Goal: Task Accomplishment & Management: Use online tool/utility

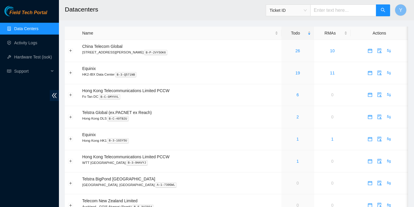
click at [28, 155] on div "Field Tech Portal Data Centers Activity Logs Hardware Test (isok) Support" at bounding box center [29, 106] width 59 height 201
click at [296, 50] on link "26" at bounding box center [298, 50] width 5 height 5
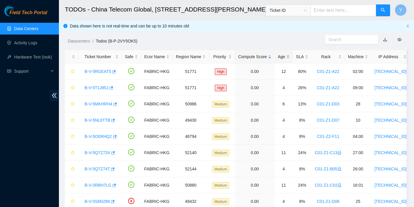
click at [286, 55] on div "Age" at bounding box center [284, 56] width 12 height 6
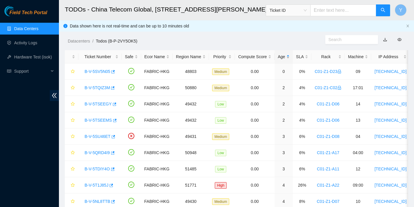
click at [285, 54] on div "Age" at bounding box center [284, 56] width 12 height 6
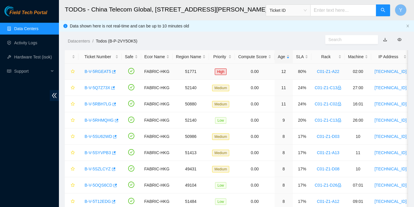
click at [104, 71] on link "B-V-5RGEAT5" at bounding box center [98, 71] width 27 height 5
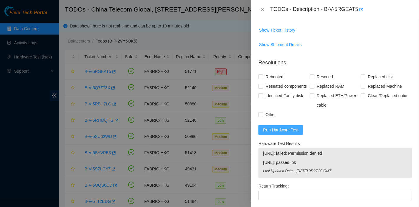
click at [293, 133] on span "Run Hardware Test" at bounding box center [280, 130] width 35 height 6
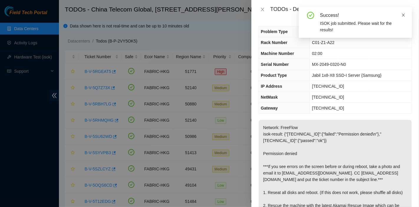
click at [403, 14] on icon "close" at bounding box center [403, 15] width 3 height 3
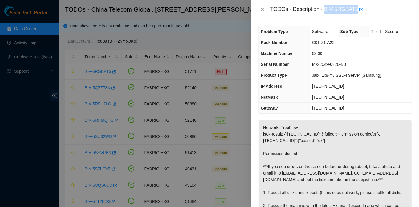
drag, startPoint x: 324, startPoint y: 8, endPoint x: 360, endPoint y: 18, distance: 37.1
click at [360, 18] on div "TODOs - Description - B-V-5RGEAT5" at bounding box center [336, 9] width 168 height 19
copy div "B-V-5RGEAT5"
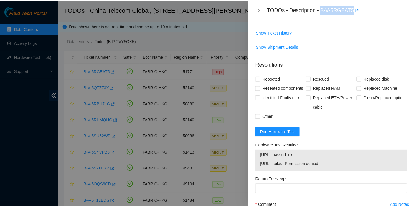
scroll to position [227, 0]
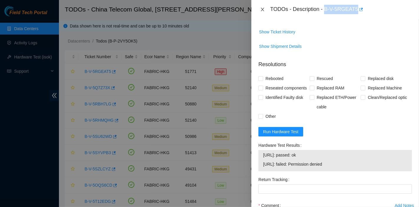
click at [262, 8] on icon "close" at bounding box center [262, 9] width 5 height 5
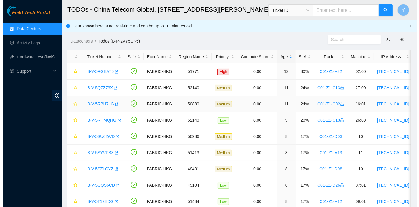
scroll to position [183, 0]
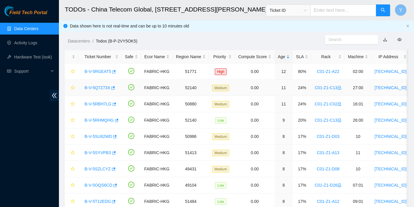
drag, startPoint x: 98, startPoint y: 88, endPoint x: 193, endPoint y: 130, distance: 103.4
click at [98, 88] on link "B-V-5Q7Z73X" at bounding box center [98, 87] width 26 height 5
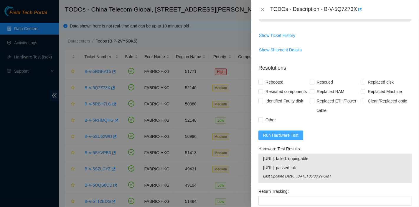
click at [293, 138] on span "Run Hardware Test" at bounding box center [280, 135] width 35 height 6
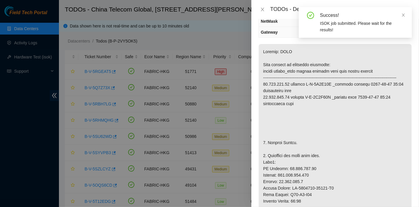
scroll to position [0, 0]
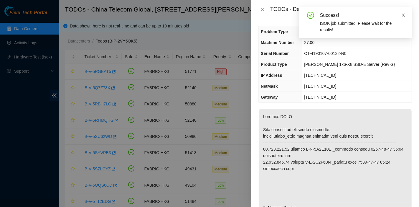
click at [404, 15] on icon "close" at bounding box center [404, 15] width 4 height 4
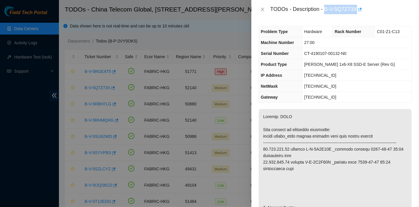
drag, startPoint x: 326, startPoint y: 10, endPoint x: 357, endPoint y: 17, distance: 32.5
click at [357, 17] on div "TODOs - Description - B-V-5Q7Z73X" at bounding box center [336, 9] width 168 height 19
copy div "B-V-5Q7Z73X"
click at [369, 98] on td "23.205.120.1" at bounding box center [357, 97] width 110 height 11
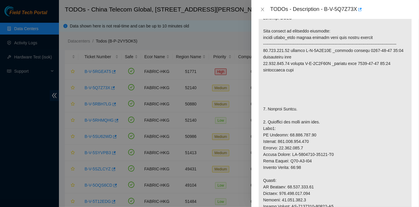
scroll to position [99, 0]
drag, startPoint x: 332, startPoint y: 69, endPoint x: 305, endPoint y: 70, distance: 26.6
copy p "B-V-5Q7Z73X"
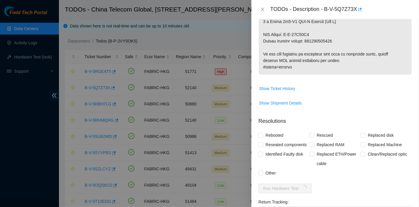
scroll to position [459, 0]
drag, startPoint x: 289, startPoint y: 39, endPoint x: 318, endPoint y: 42, distance: 29.4
copy p "B-W-12A01V6"
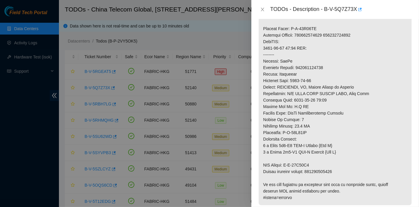
scroll to position [328, 0]
drag, startPoint x: 283, startPoint y: 138, endPoint x: 325, endPoint y: 136, distance: 42.2
copy p "B-W-12A01UX"
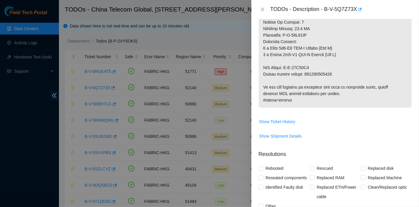
scroll to position [426, 0]
drag, startPoint x: 310, startPoint y: 78, endPoint x: 364, endPoint y: 78, distance: 54.3
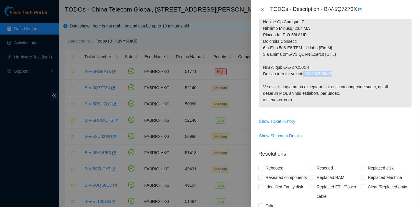
drag, startPoint x: 311, startPoint y: 80, endPoint x: 341, endPoint y: 81, distance: 29.5
copy p "417328419441"
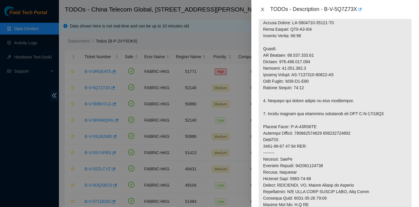
click at [262, 7] on icon "close" at bounding box center [262, 9] width 5 height 5
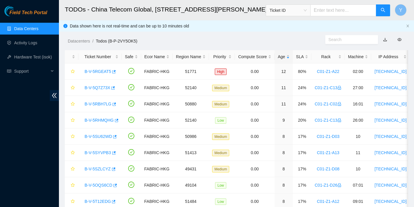
scroll to position [141, 0]
click at [403, 7] on button "Y" at bounding box center [401, 10] width 12 height 12
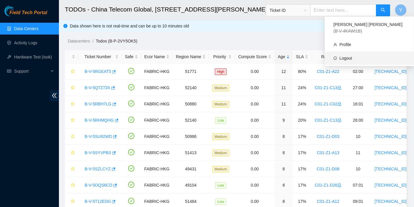
click at [352, 57] on link "Logout" at bounding box center [346, 58] width 13 height 5
